Goal: Task Accomplishment & Management: Use online tool/utility

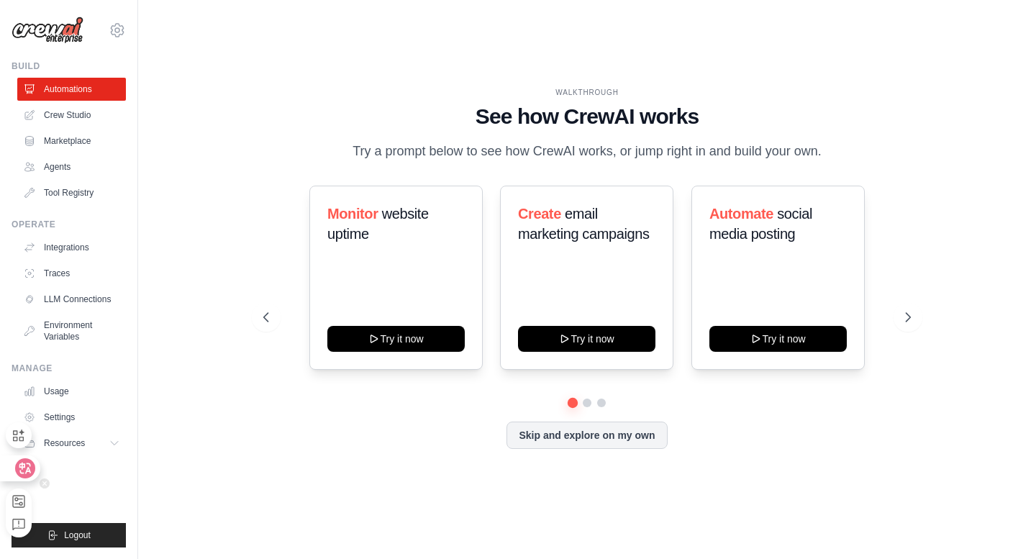
click at [15, 464] on div at bounding box center [19, 468] width 39 height 26
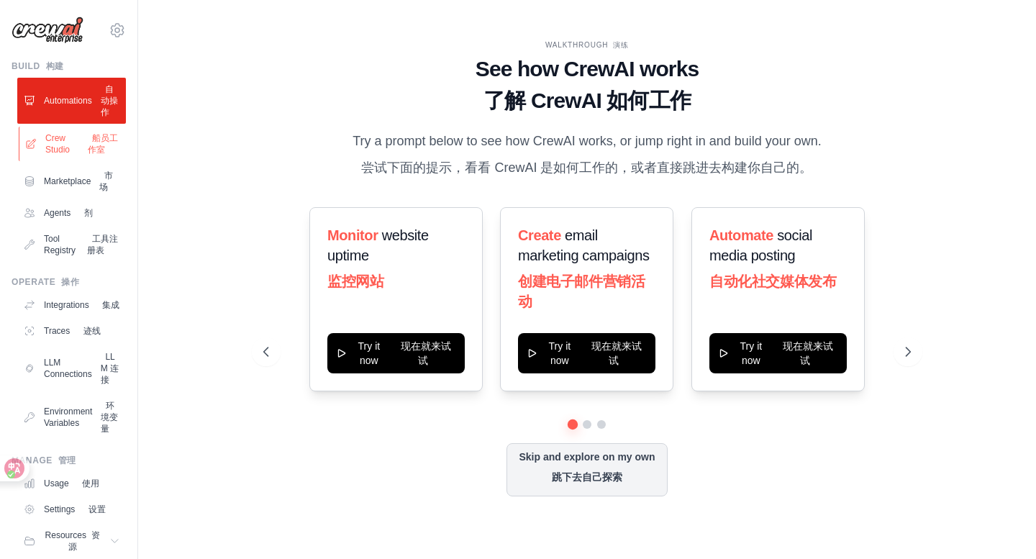
click at [63, 124] on link "Automations 自动操作" at bounding box center [71, 101] width 109 height 46
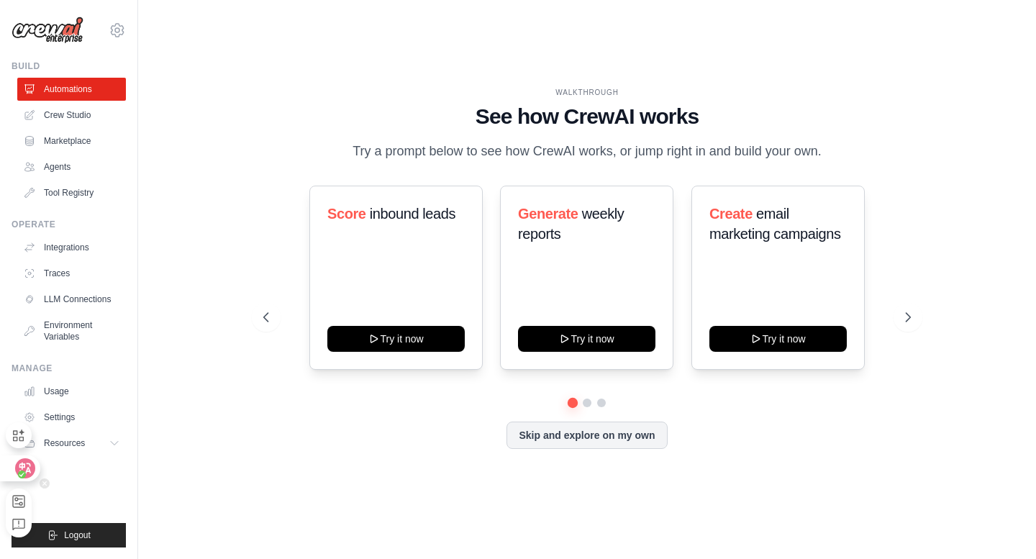
click at [13, 467] on div at bounding box center [19, 468] width 39 height 26
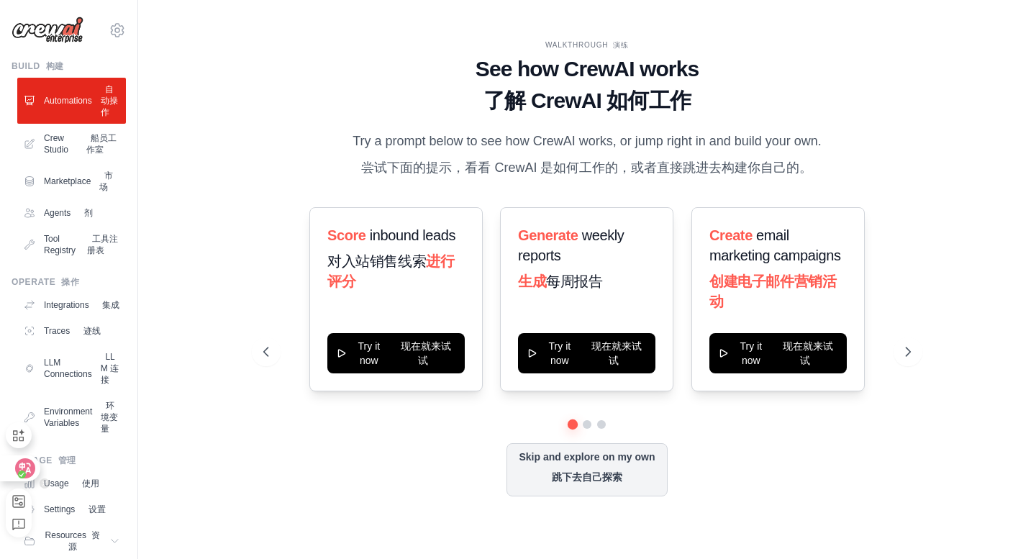
click at [13, 464] on div at bounding box center [19, 468] width 39 height 26
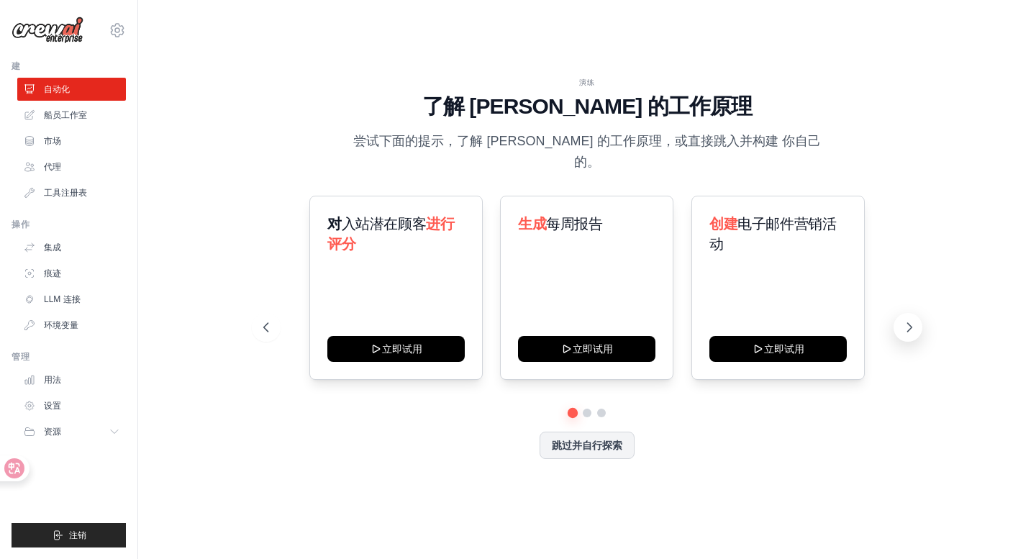
click at [909, 320] on icon at bounding box center [909, 327] width 14 height 14
click at [605, 442] on button "跳过并自行探索" at bounding box center [586, 443] width 95 height 27
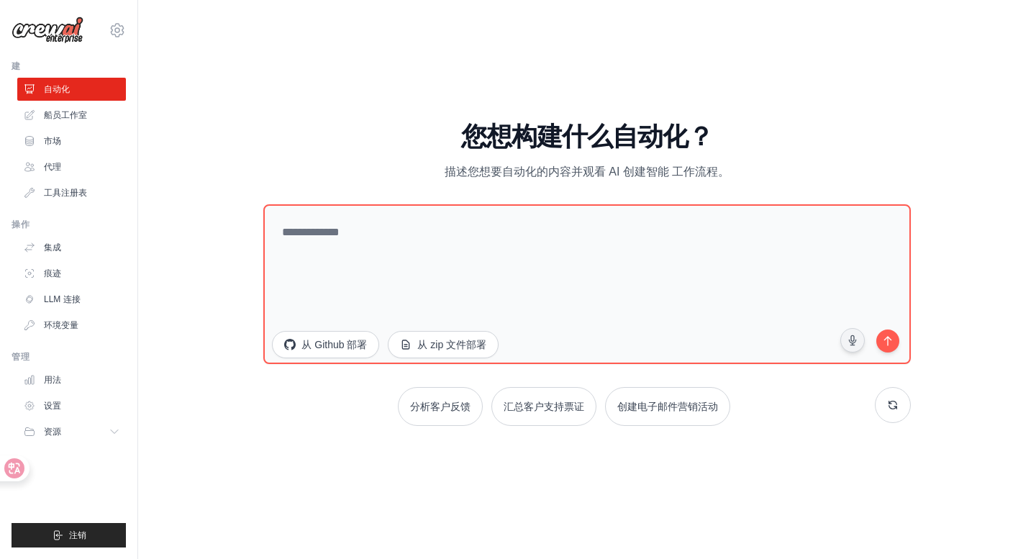
drag, startPoint x: 243, startPoint y: 147, endPoint x: 250, endPoint y: 147, distance: 7.2
click at [243, 147] on div "演练 了解 CrewAI 的工作原理 尝试下面的提示，了解 CrewAI 的工作原理，或直接跳入并构建 你自己的。 对 入站潜在顾客 进行评分 立即试用 生成…" at bounding box center [586, 279] width 851 height 530
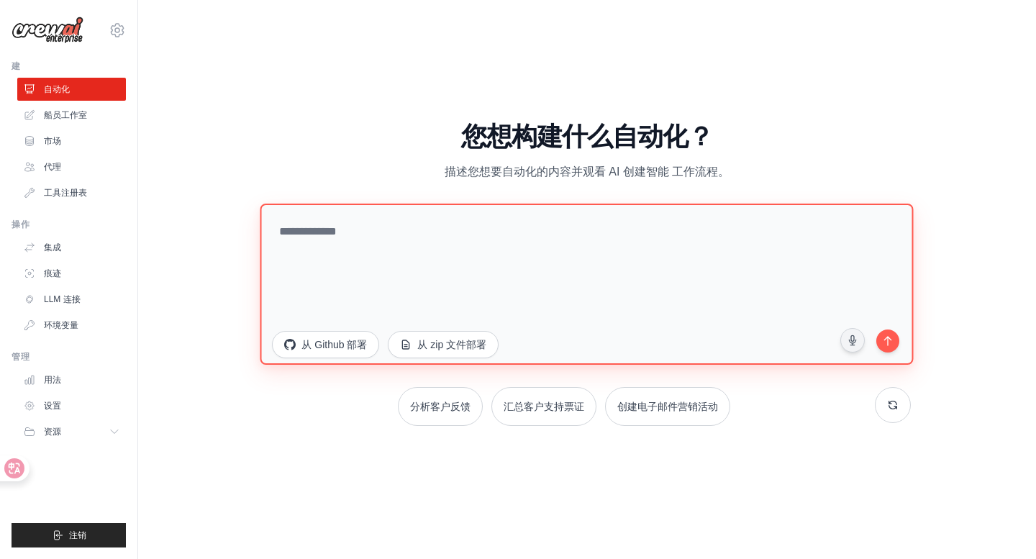
click at [424, 257] on textarea at bounding box center [586, 283] width 653 height 161
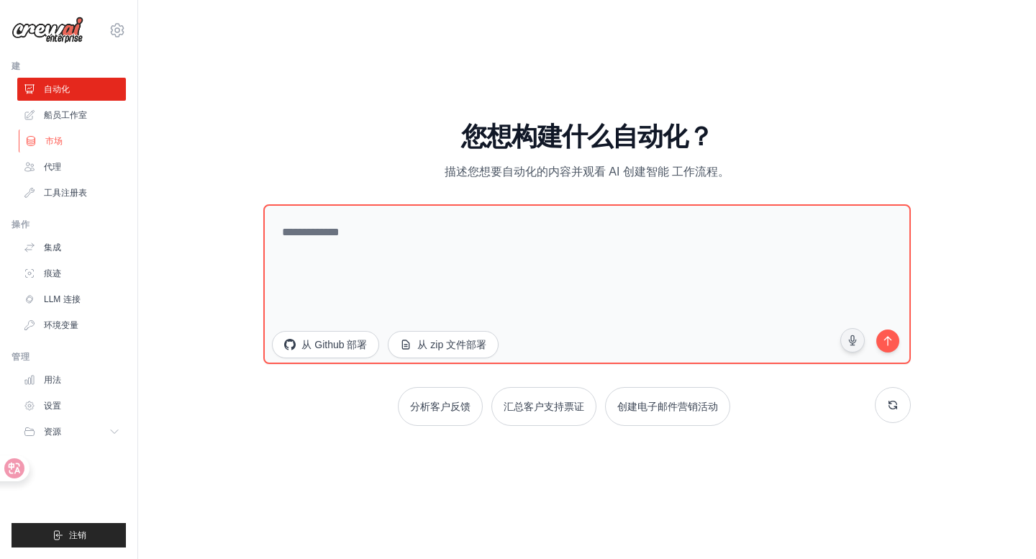
click at [65, 142] on link "市场" at bounding box center [73, 140] width 109 height 23
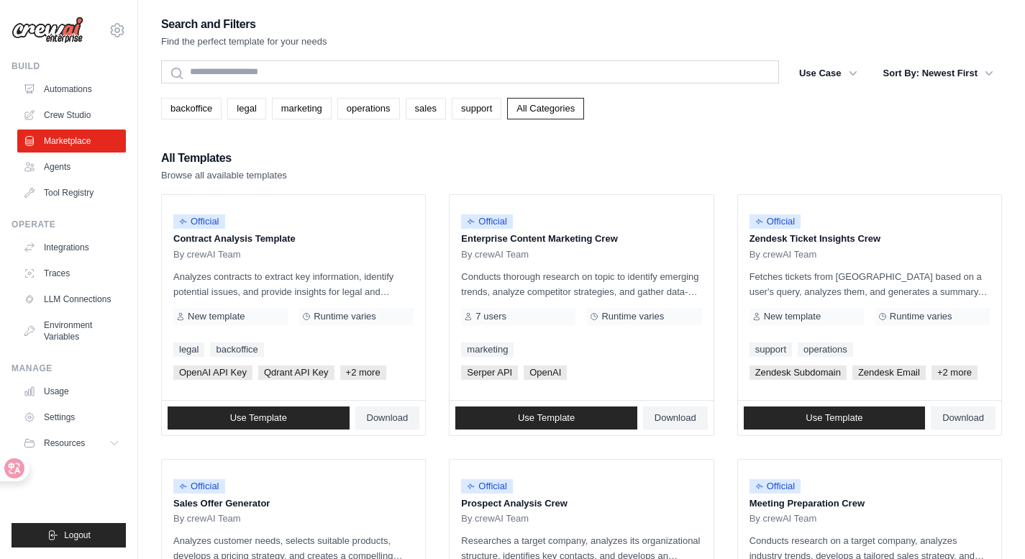
drag, startPoint x: 577, startPoint y: 284, endPoint x: 472, endPoint y: 155, distance: 166.7
click at [472, 156] on div "All Templates Browse all available templates" at bounding box center [581, 165] width 841 height 35
drag, startPoint x: 552, startPoint y: 206, endPoint x: 673, endPoint y: 128, distance: 144.0
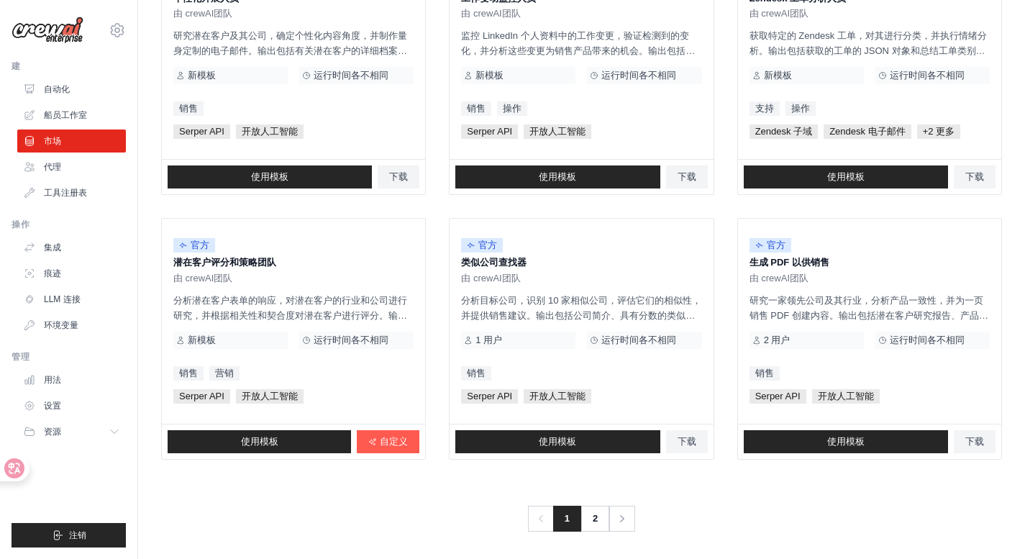
scroll to position [774, 0]
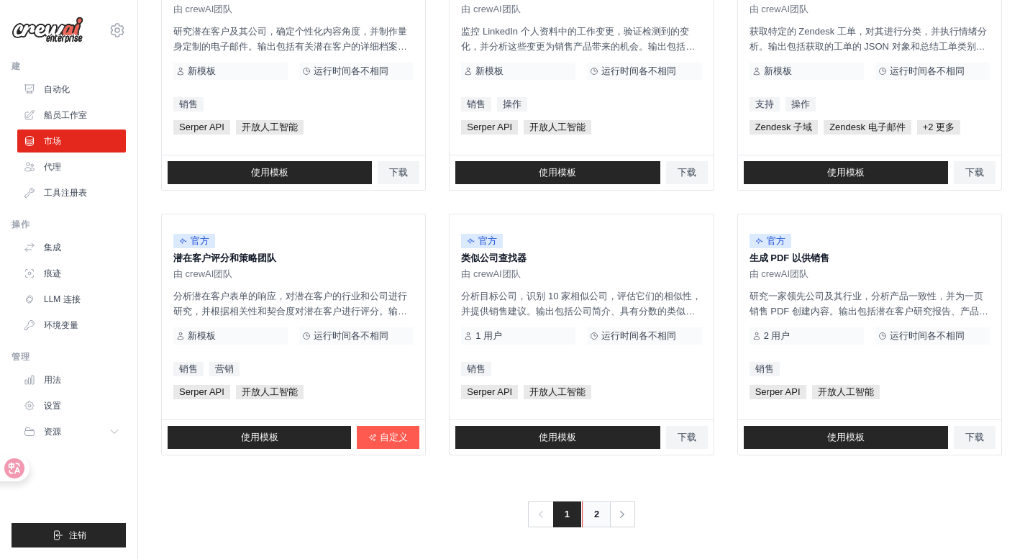
click at [603, 509] on link "2" at bounding box center [596, 514] width 29 height 26
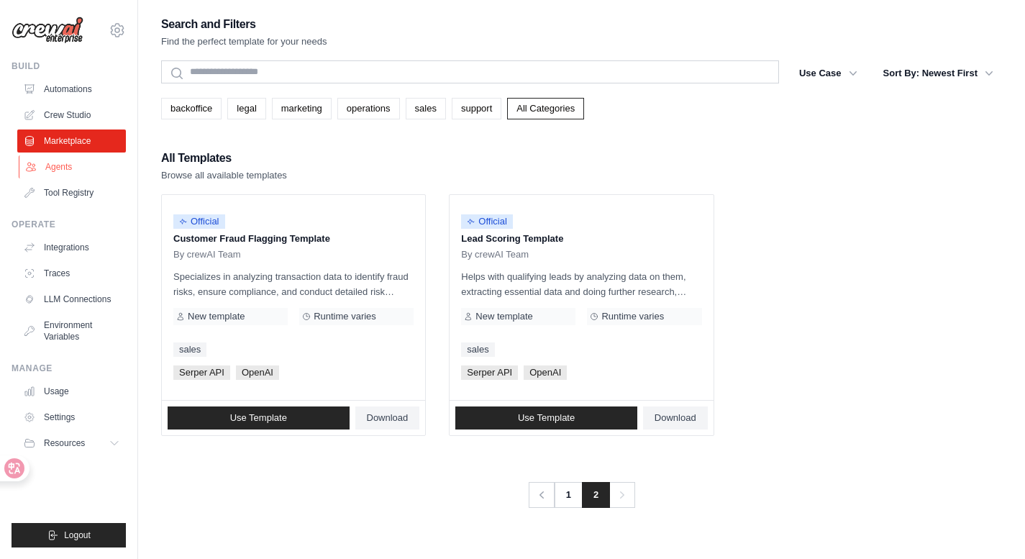
click at [55, 172] on link "Agents" at bounding box center [73, 166] width 109 height 23
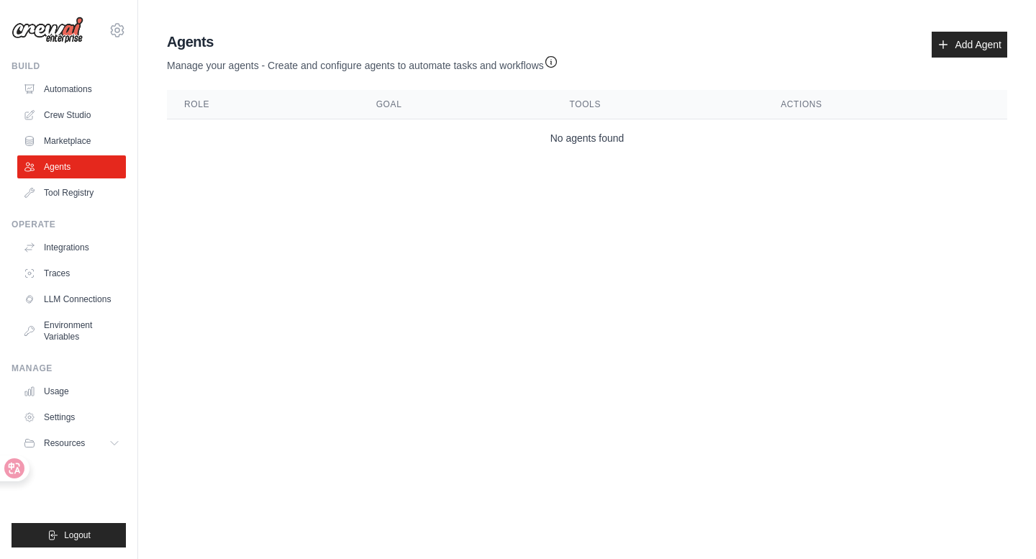
drag, startPoint x: 579, startPoint y: 202, endPoint x: 746, endPoint y: 164, distance: 171.1
click at [748, 167] on main "Agent Usage Guide To use an agent in your CrewAI project, you can initialize it…" at bounding box center [586, 97] width 897 height 194
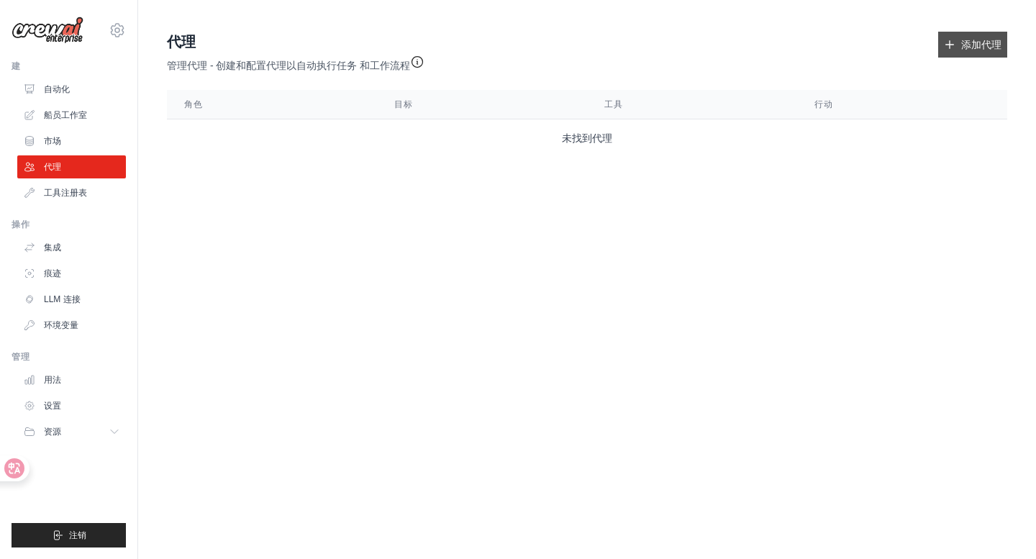
click at [966, 54] on link "添加代理" at bounding box center [972, 45] width 69 height 26
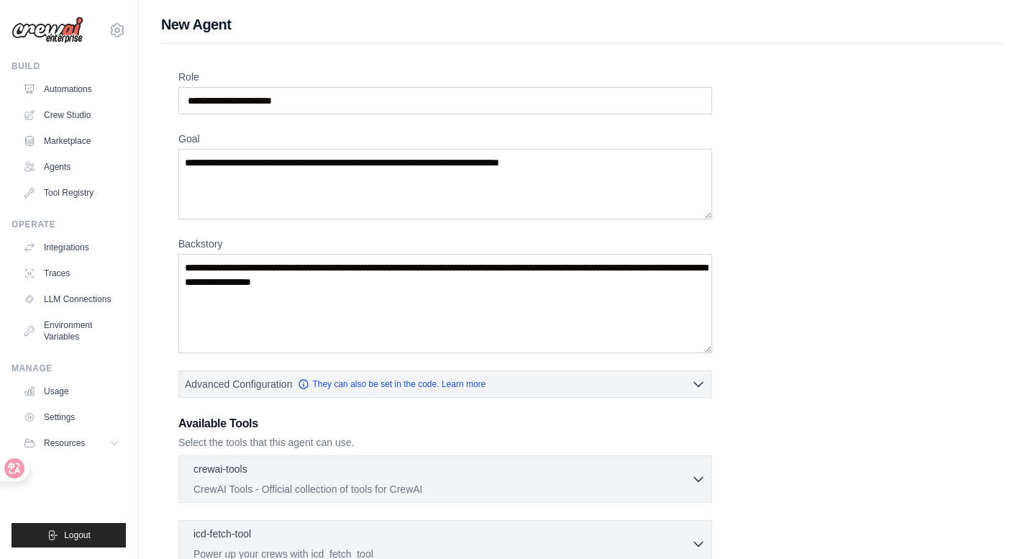
drag, startPoint x: 554, startPoint y: 108, endPoint x: 854, endPoint y: 236, distance: 325.4
click at [854, 236] on div "Role Goal Backstory Advanced Configuration They can also be set in the code. Le…" at bounding box center [581, 388] width 806 height 637
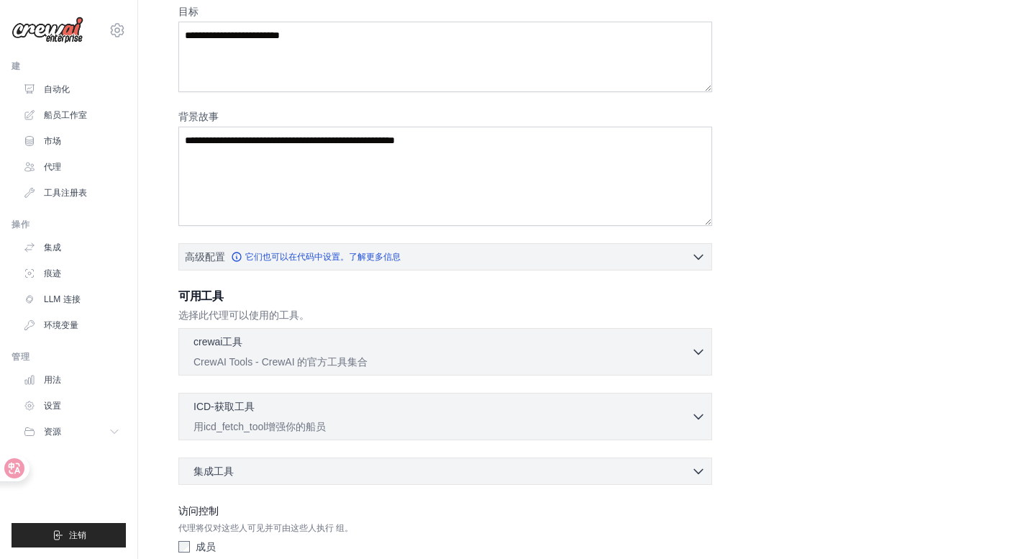
scroll to position [213, 0]
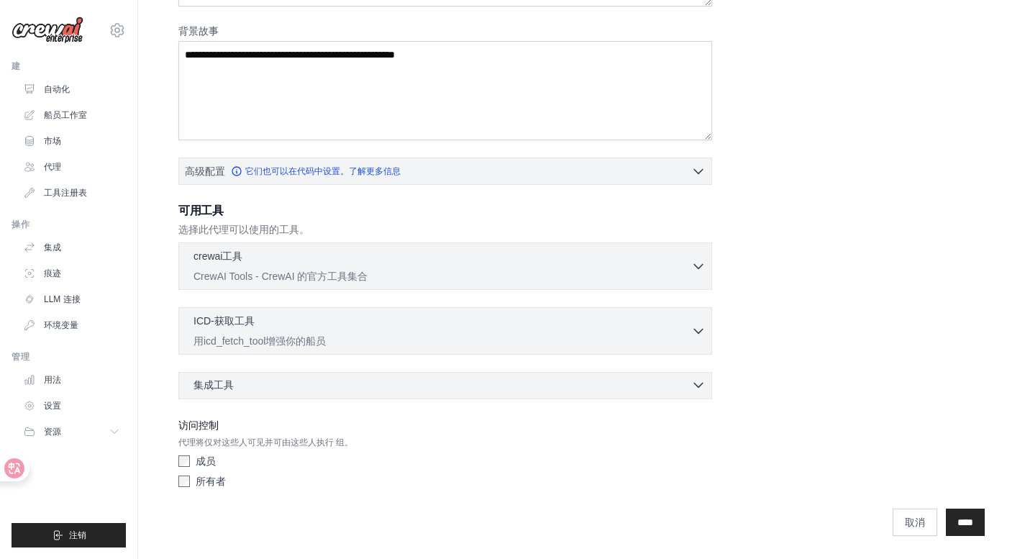
click at [378, 386] on div "集成工具 0 selected" at bounding box center [449, 385] width 512 height 14
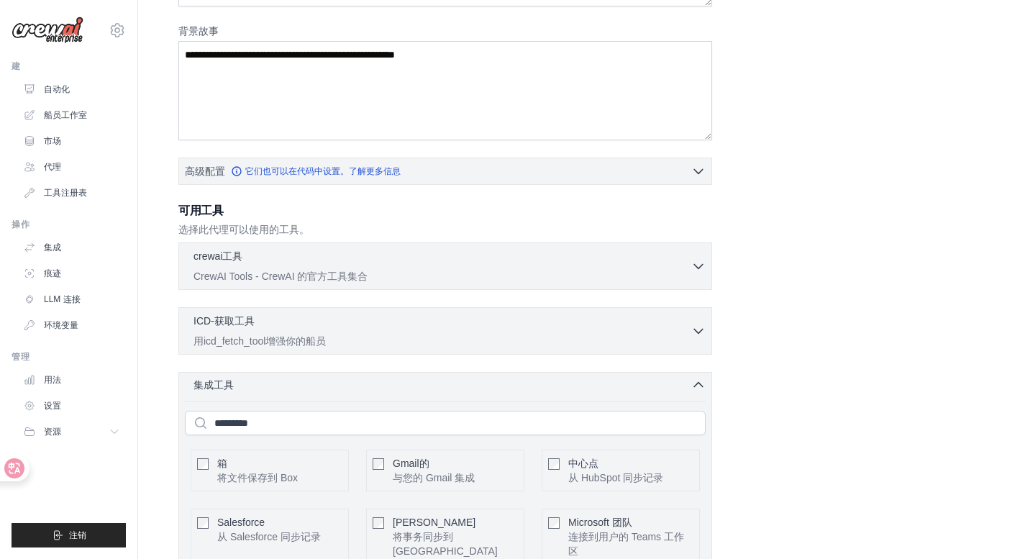
click at [378, 386] on div "集成工具 0 selected" at bounding box center [449, 385] width 512 height 14
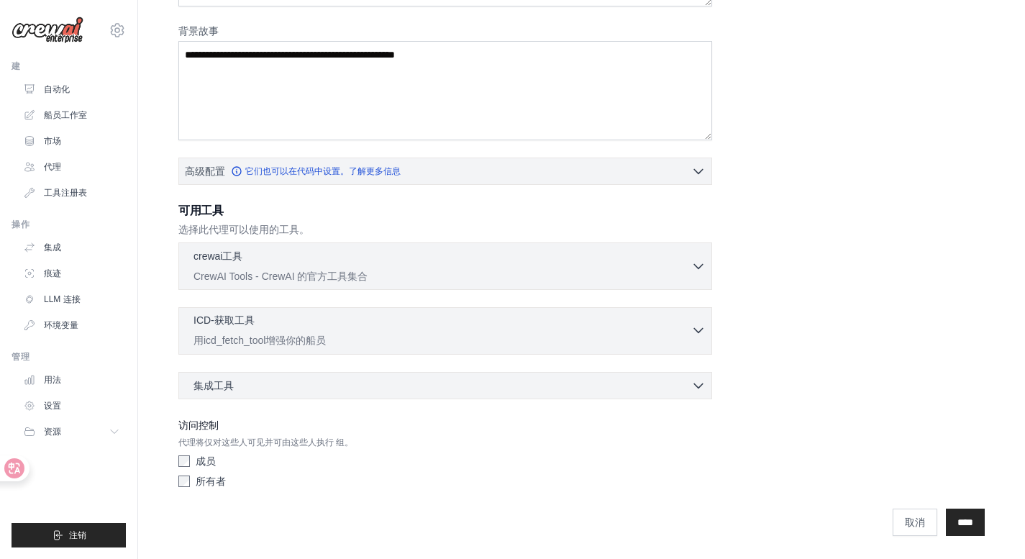
click at [383, 346] on p "用icd_fetch_tool增强你的船员" at bounding box center [442, 340] width 498 height 14
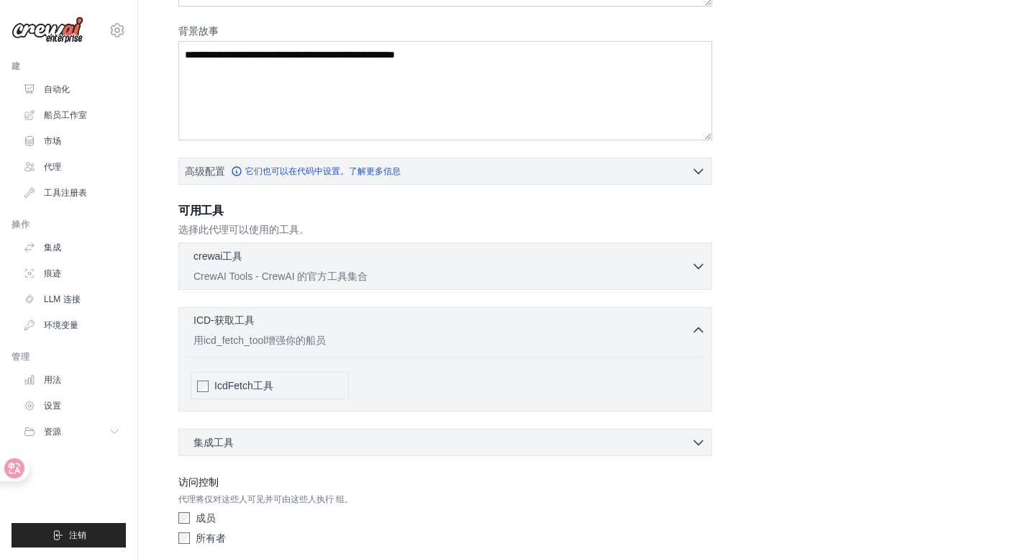
click at [383, 346] on p "用icd_fetch_tool增强你的船员" at bounding box center [442, 340] width 498 height 14
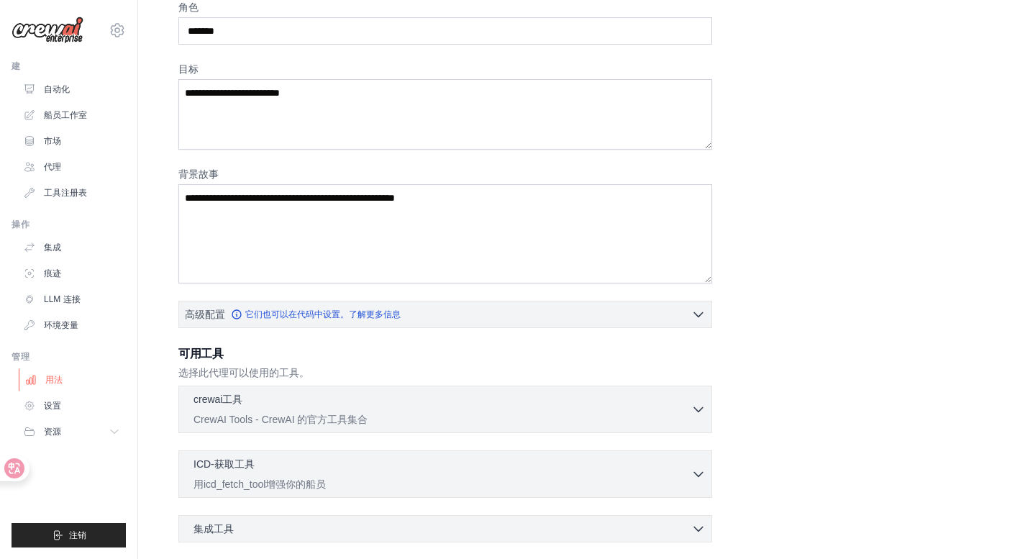
scroll to position [69, 0]
click at [49, 378] on font "用法" at bounding box center [53, 380] width 17 height 12
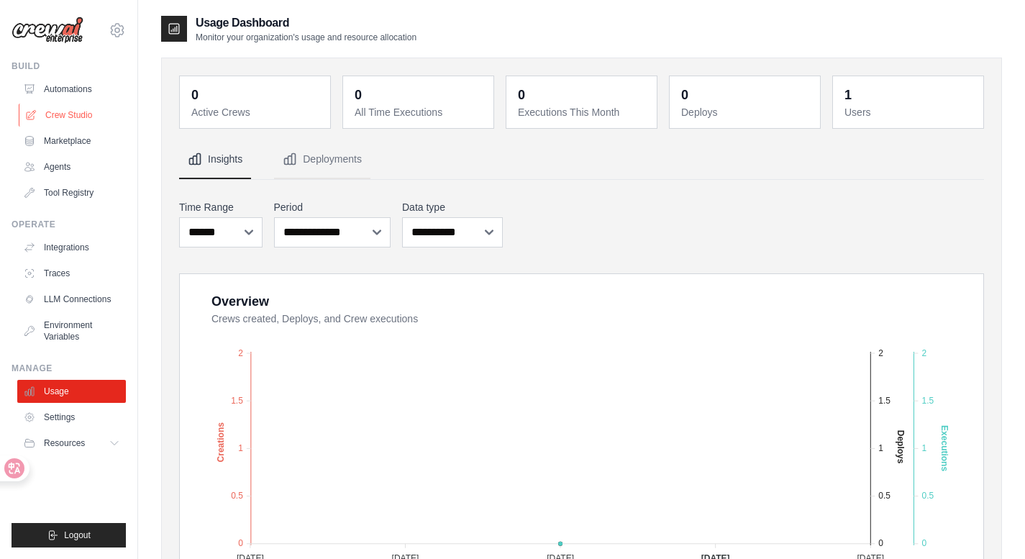
click at [65, 118] on link "Crew Studio" at bounding box center [73, 115] width 109 height 23
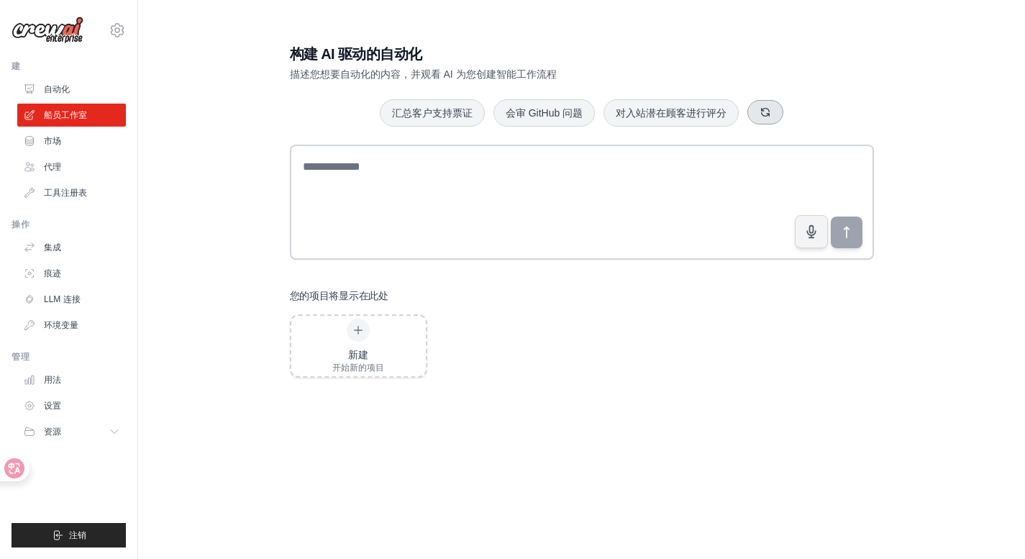
click at [752, 112] on button "button" at bounding box center [765, 112] width 36 height 24
click at [447, 114] on button "自动化社交媒体发布" at bounding box center [425, 112] width 115 height 27
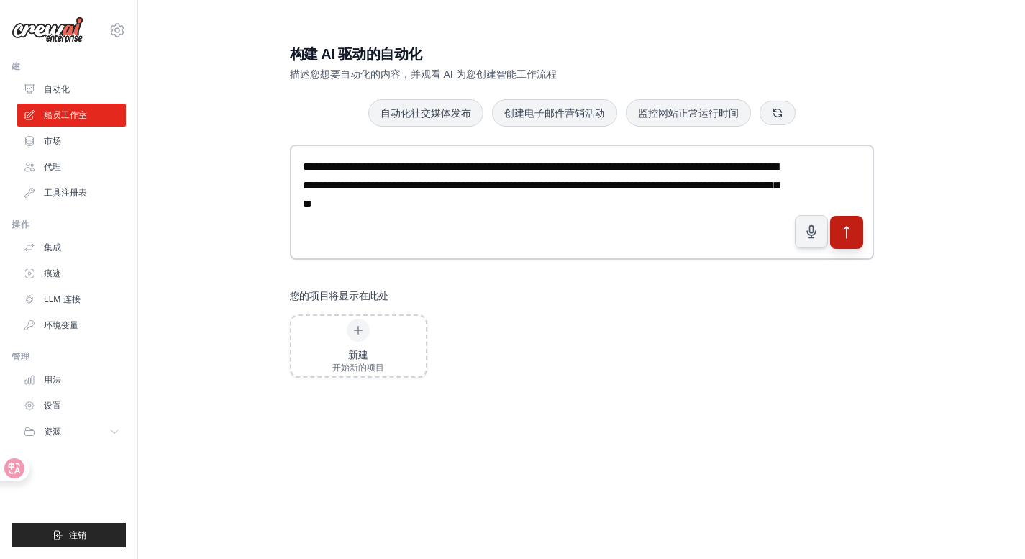
click at [852, 236] on icon "submit" at bounding box center [846, 231] width 15 height 15
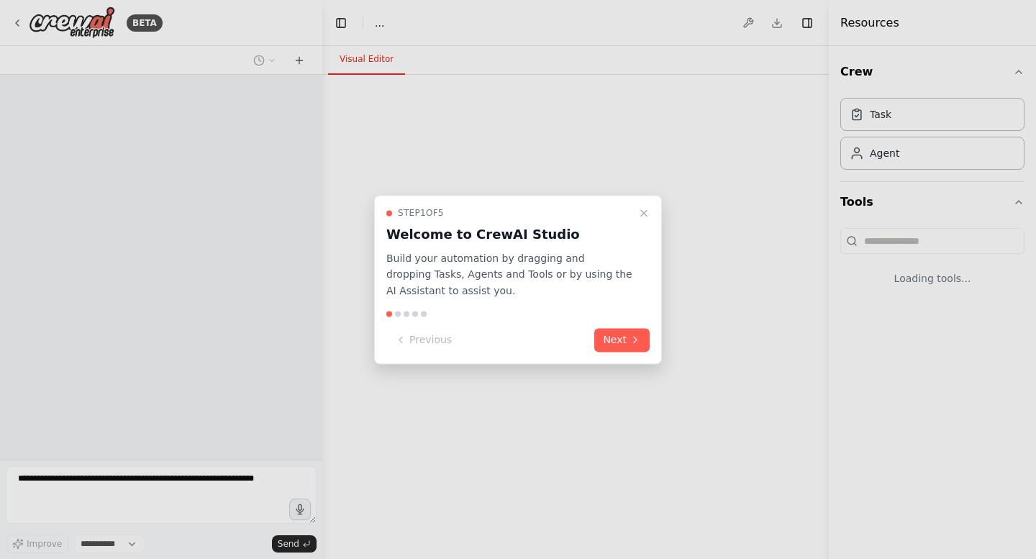
select select "****"
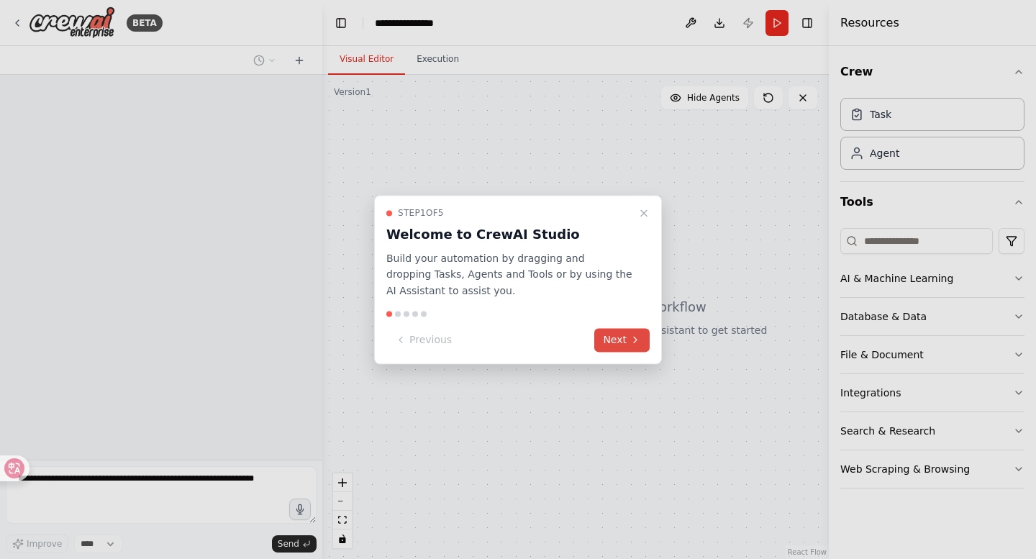
click at [618, 337] on button "Next" at bounding box center [621, 340] width 55 height 24
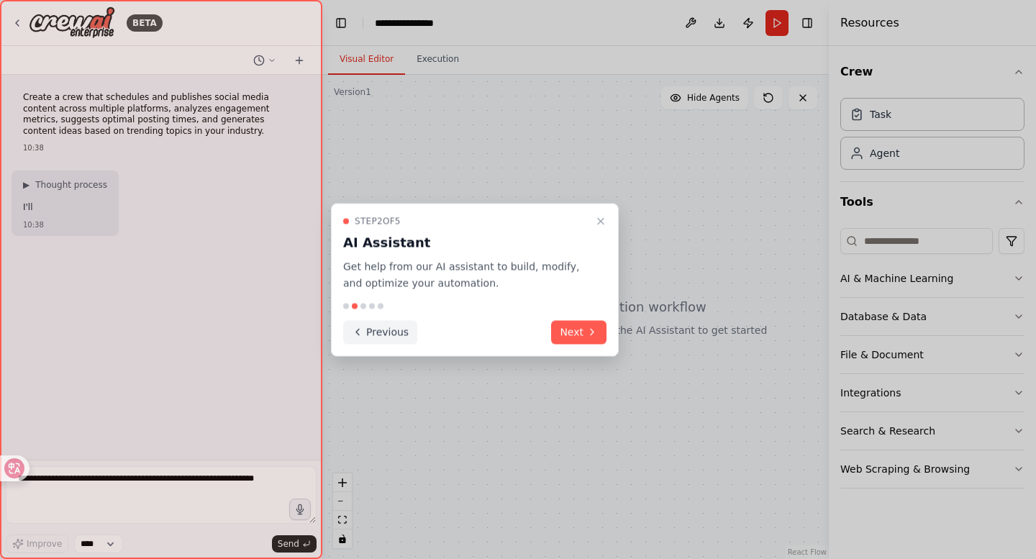
click at [565, 327] on button "Next" at bounding box center [578, 332] width 55 height 24
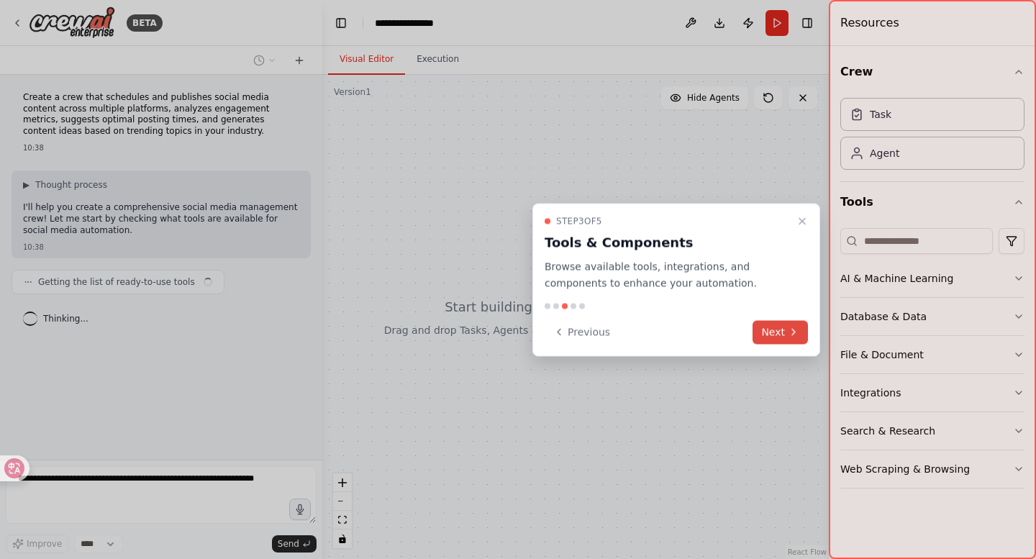
click at [768, 322] on button "Next" at bounding box center [779, 332] width 55 height 24
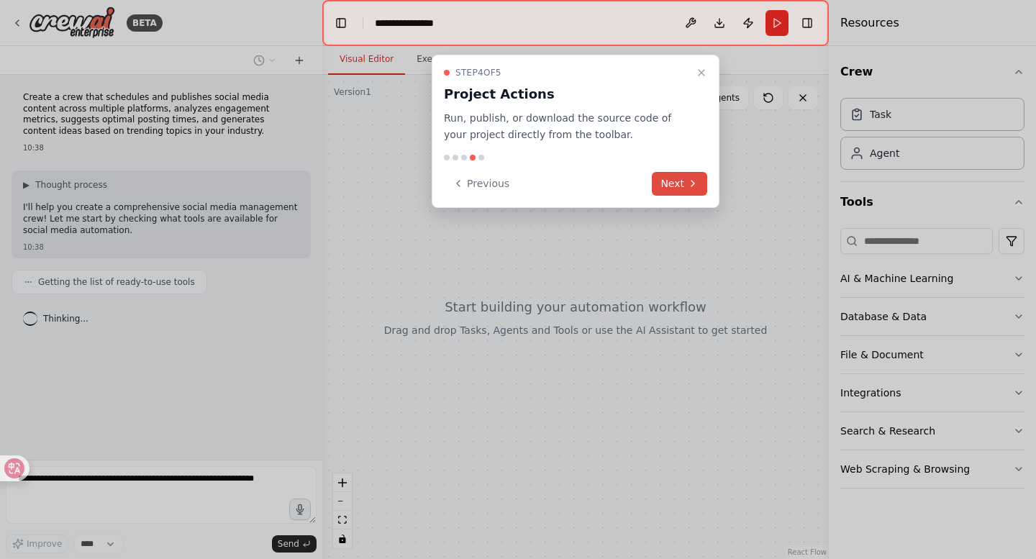
click at [690, 182] on icon at bounding box center [693, 184] width 12 height 12
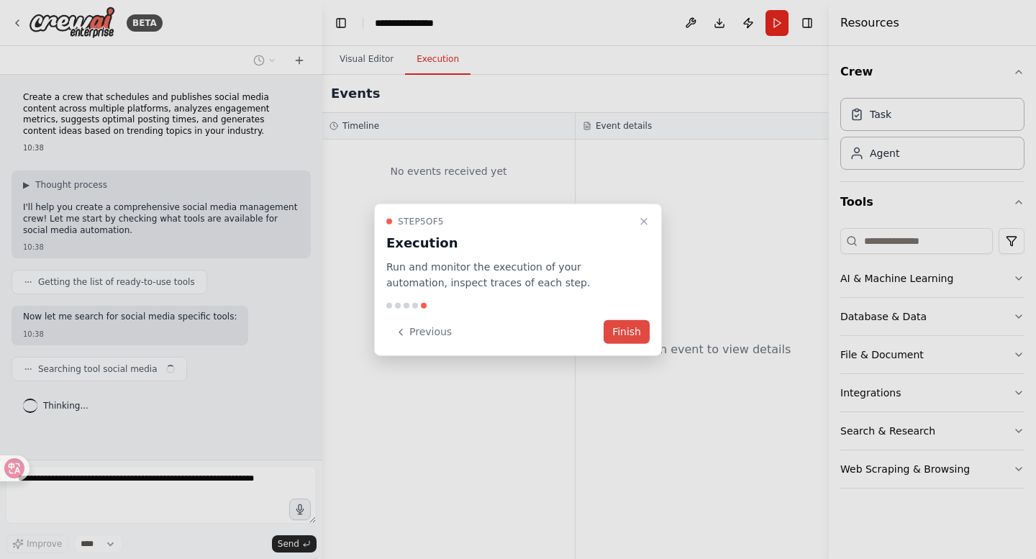
click at [635, 334] on button "Finish" at bounding box center [626, 332] width 46 height 24
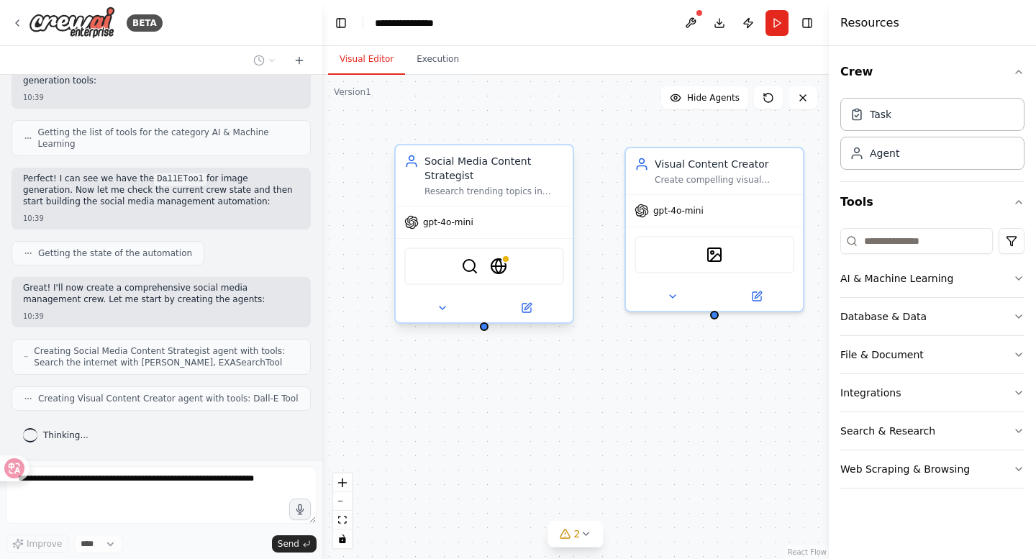
scroll to position [822, 0]
